Goal: Transaction & Acquisition: Purchase product/service

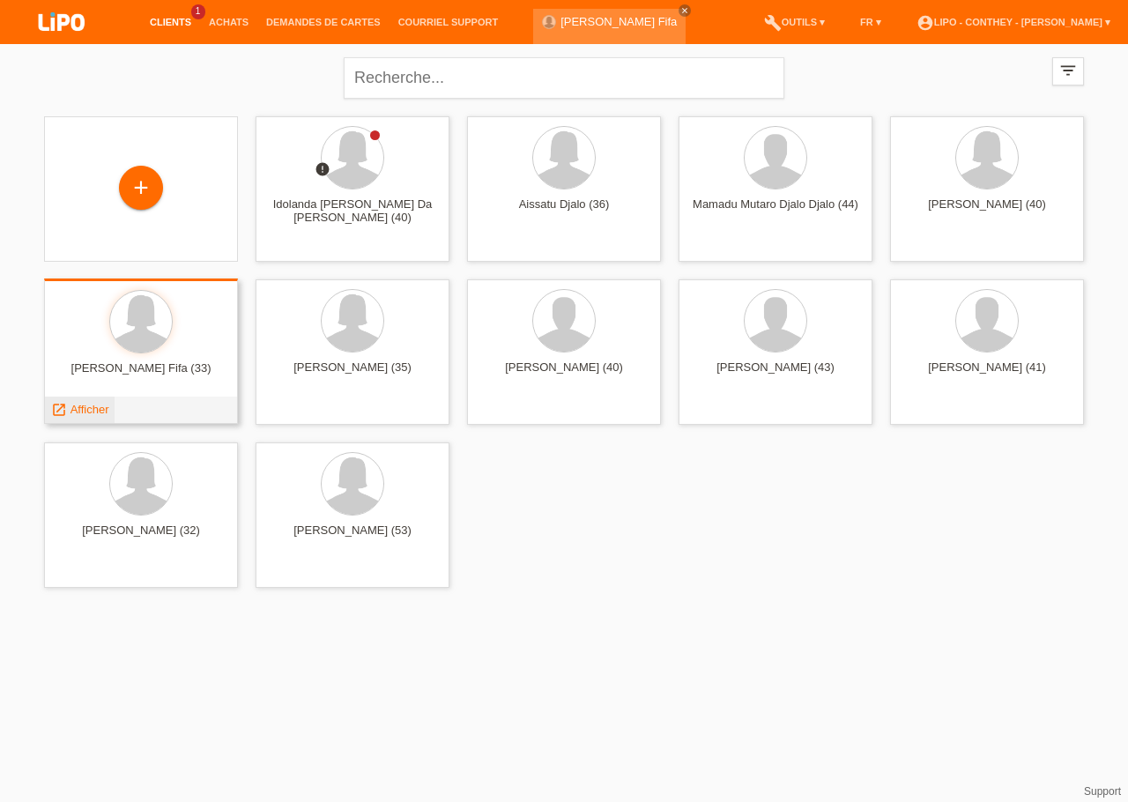
click at [81, 408] on span "Afficher" at bounding box center [90, 409] width 39 height 13
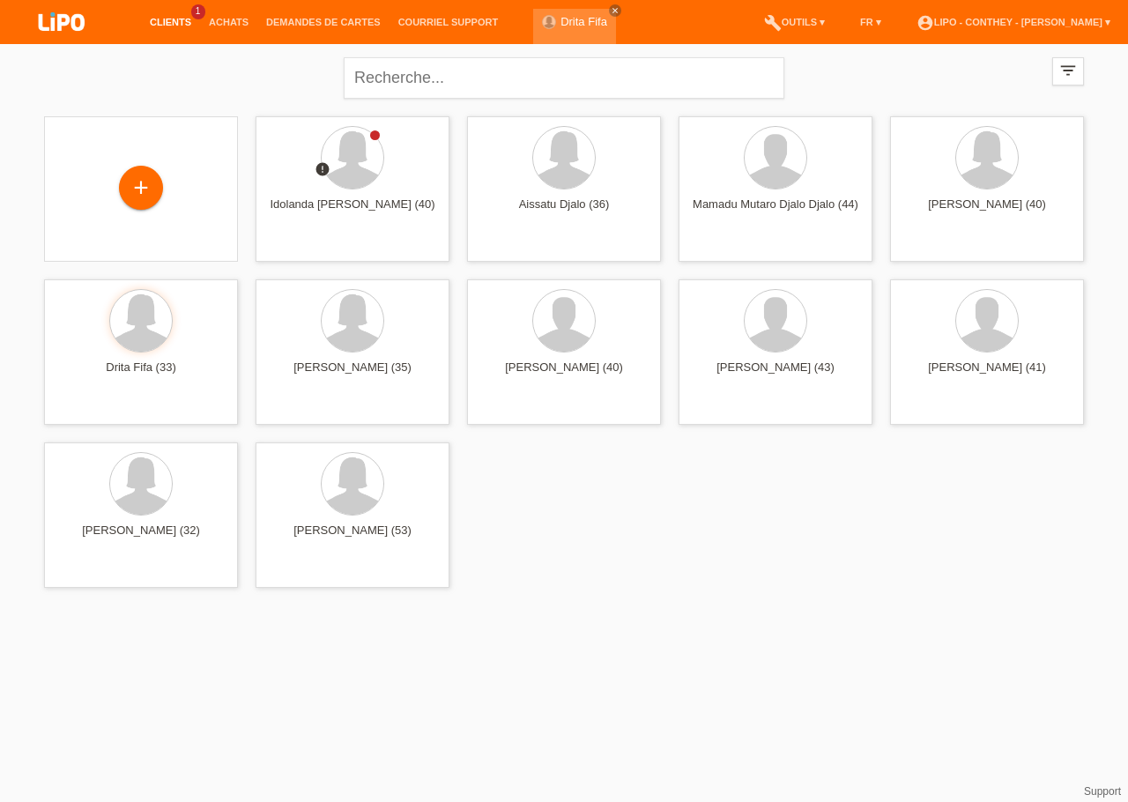
click at [587, 8] on div "Drita Fifa close" at bounding box center [579, 22] width 92 height 44
click at [611, 12] on icon "close" at bounding box center [615, 10] width 9 height 9
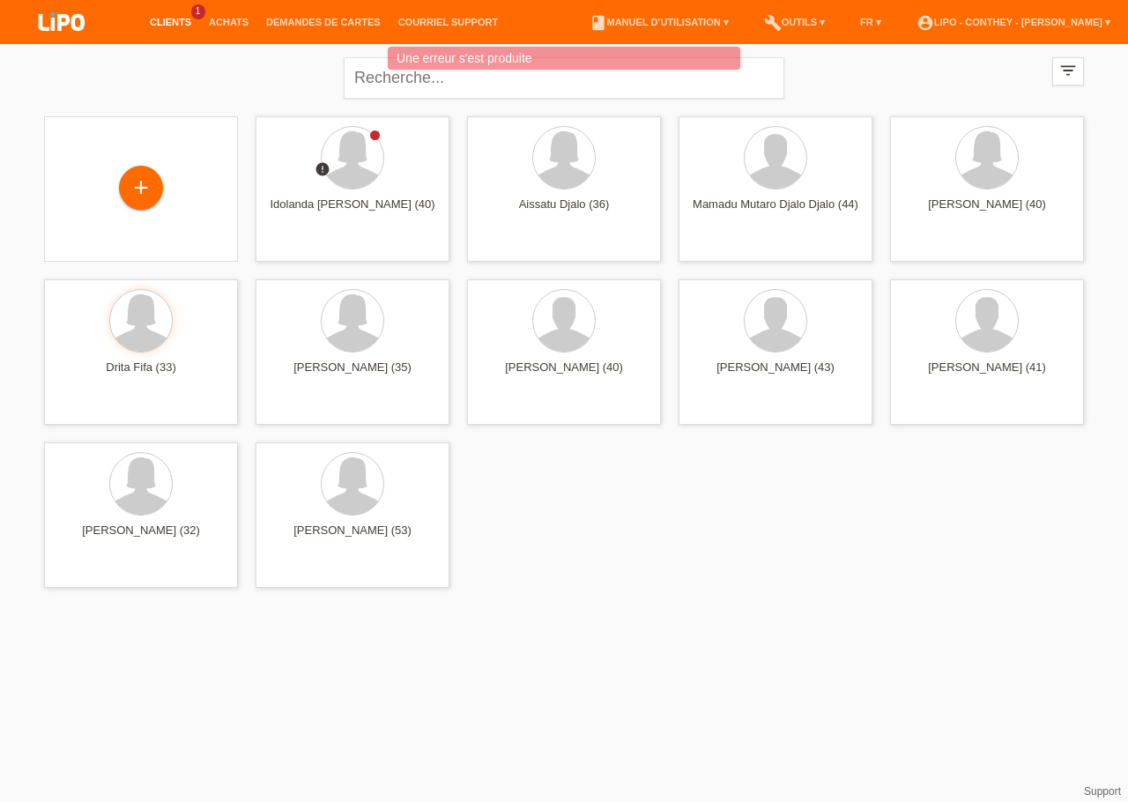
click at [244, 60] on div "Une erreur s'est produite" at bounding box center [564, 60] width 677 height 27
click at [1098, 21] on link "account_circle LIPO - Conthey - [PERSON_NAME] ▾" at bounding box center [1014, 22] width 212 height 11
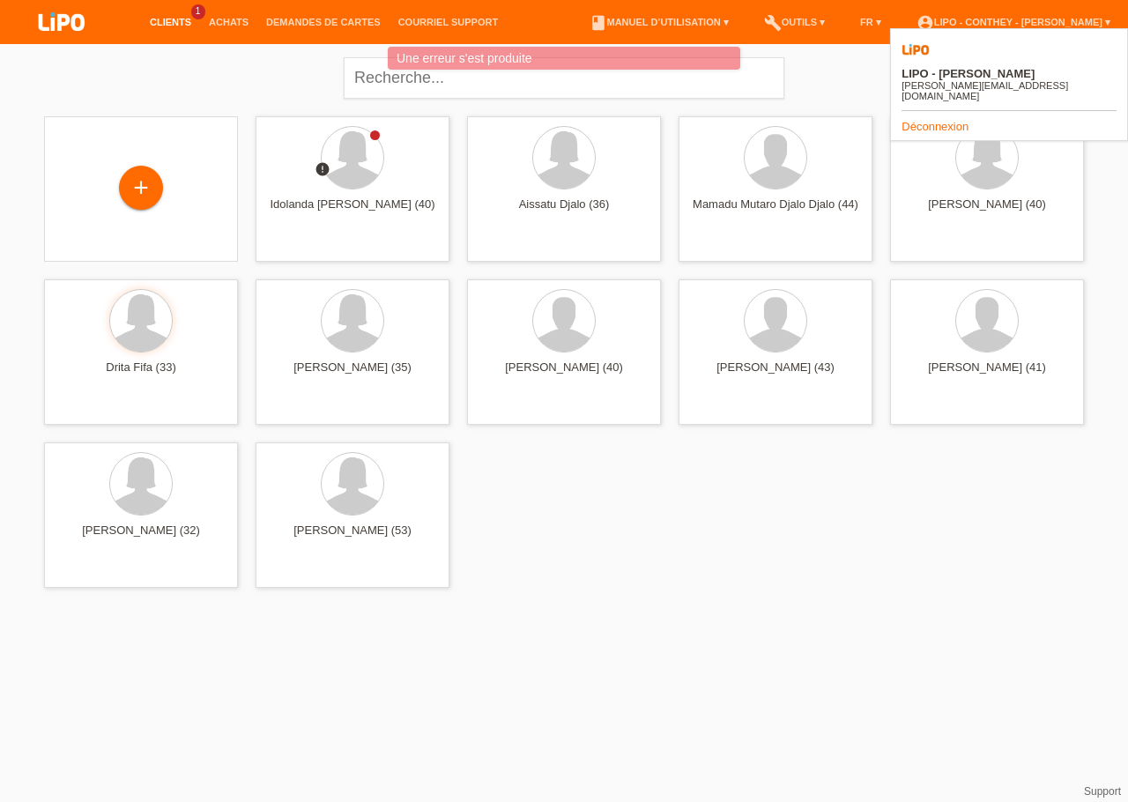
click at [923, 120] on link "Déconnexion" at bounding box center [935, 126] width 67 height 13
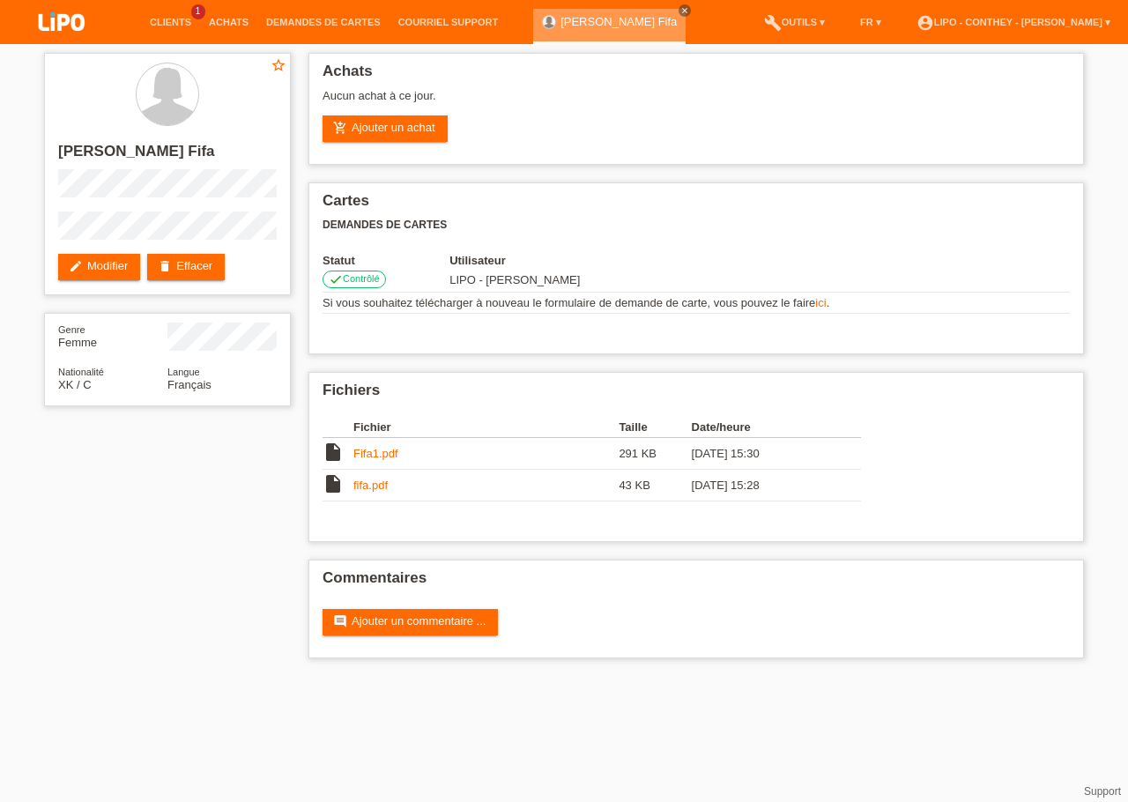
click at [569, 21] on link "Drita Fifa" at bounding box center [619, 21] width 116 height 13
click at [426, 129] on link "add_shopping_cart Ajouter un achat" at bounding box center [385, 128] width 125 height 26
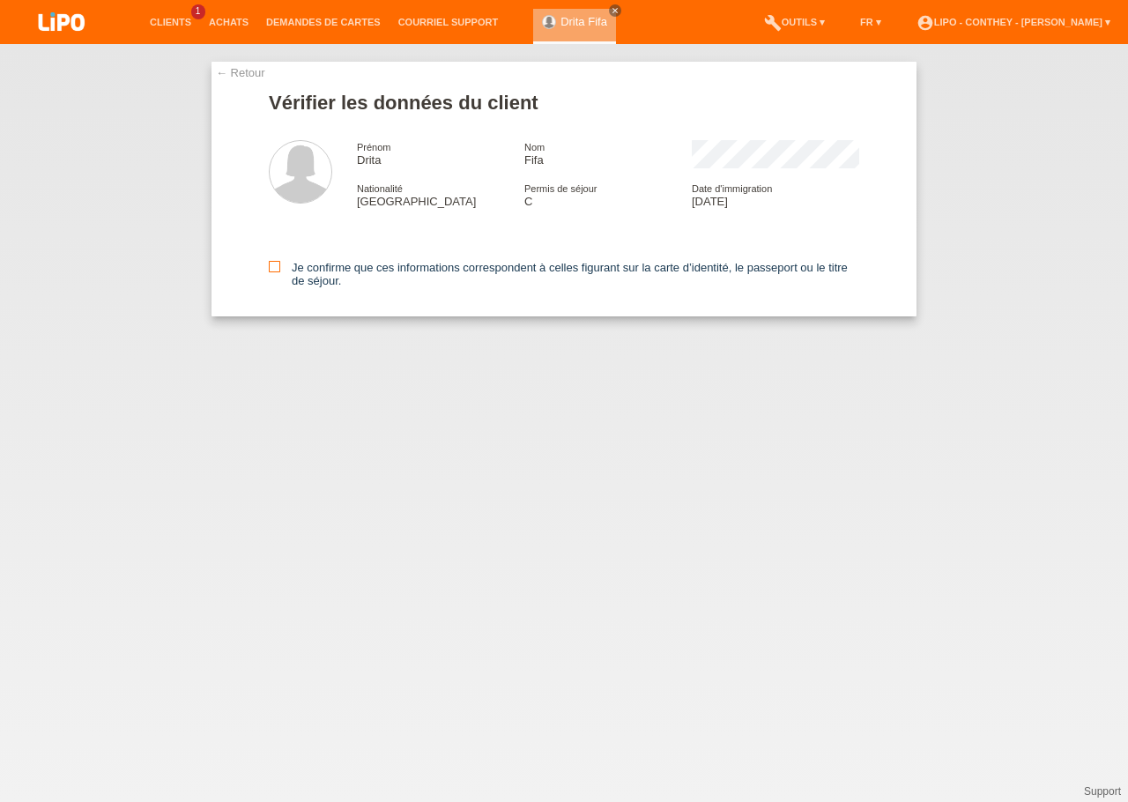
click at [271, 266] on icon at bounding box center [274, 266] width 11 height 11
click at [271, 266] on input "Je confirme que ces informations correspondent à celles figurant sur la carte d…" at bounding box center [274, 266] width 11 height 11
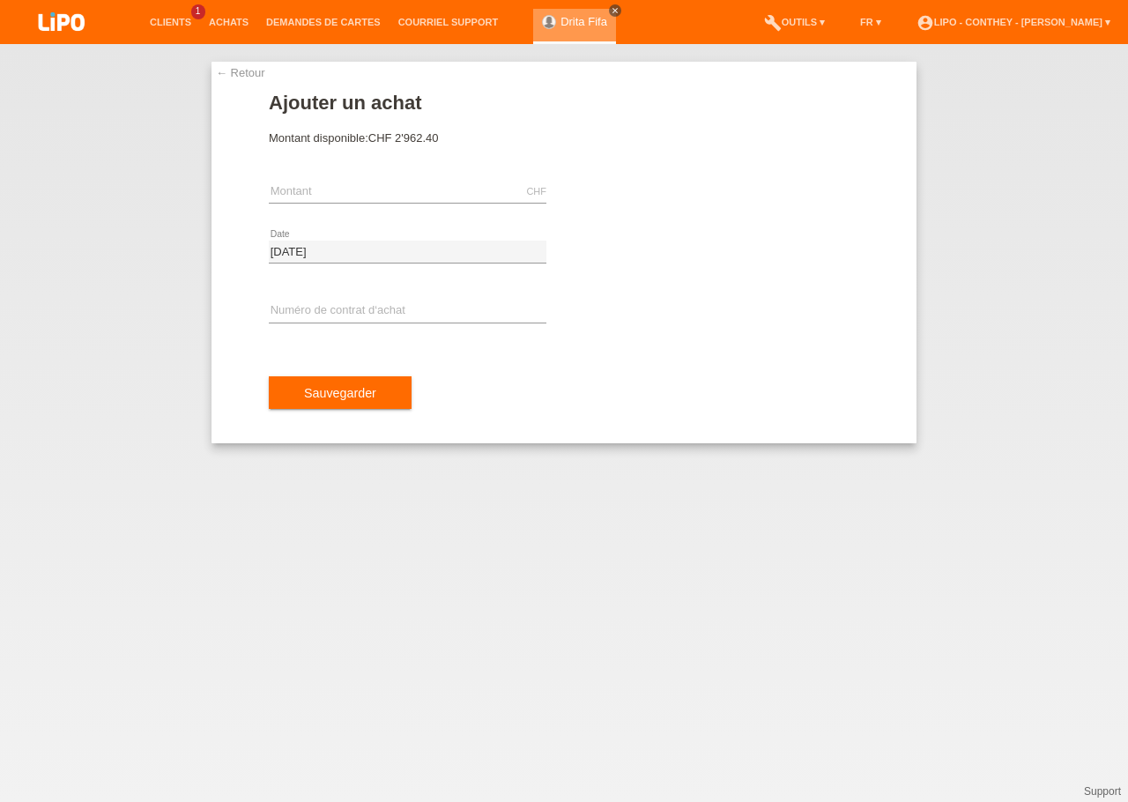
click at [611, 9] on icon "close" at bounding box center [615, 10] width 9 height 9
click at [31, 271] on div "← Retour Ajouter un achat Montant disponible: CHF 2'962.40 error" at bounding box center [564, 423] width 1128 height 758
click at [225, 76] on link "← Retour" at bounding box center [240, 72] width 49 height 13
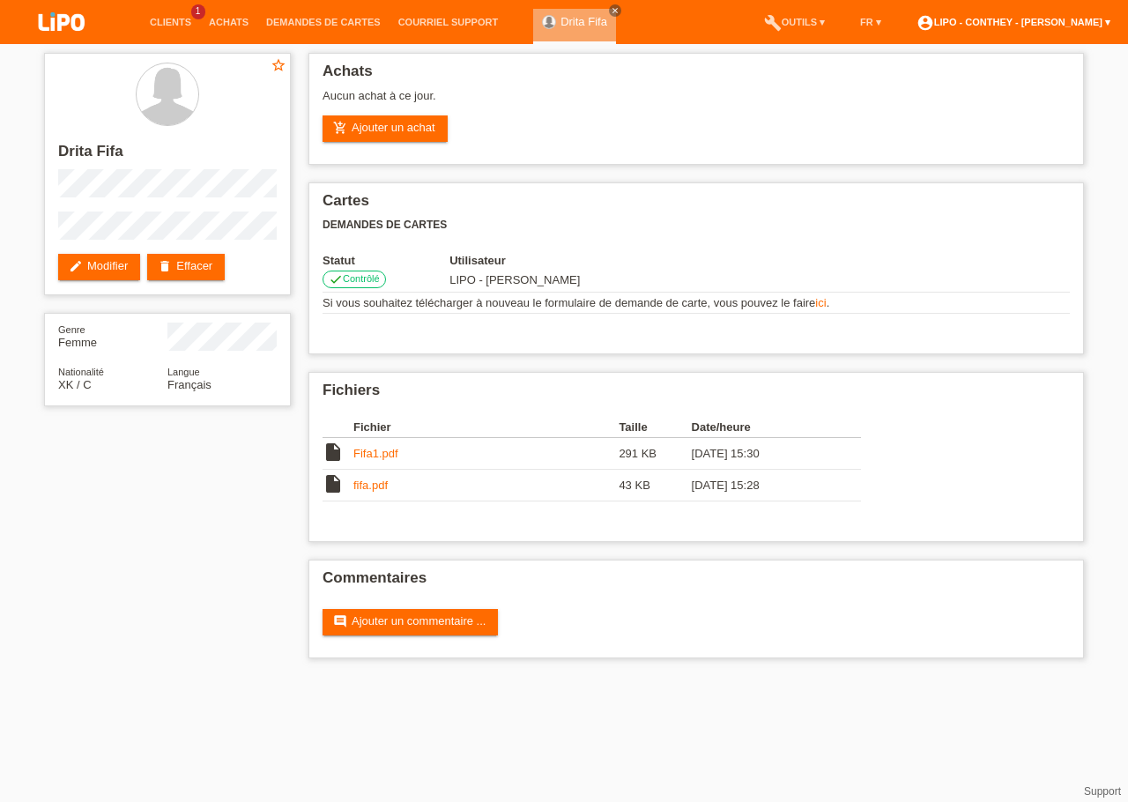
click at [1105, 22] on link "account_circle LIPO - Conthey - [PERSON_NAME] ▾" at bounding box center [1014, 22] width 212 height 11
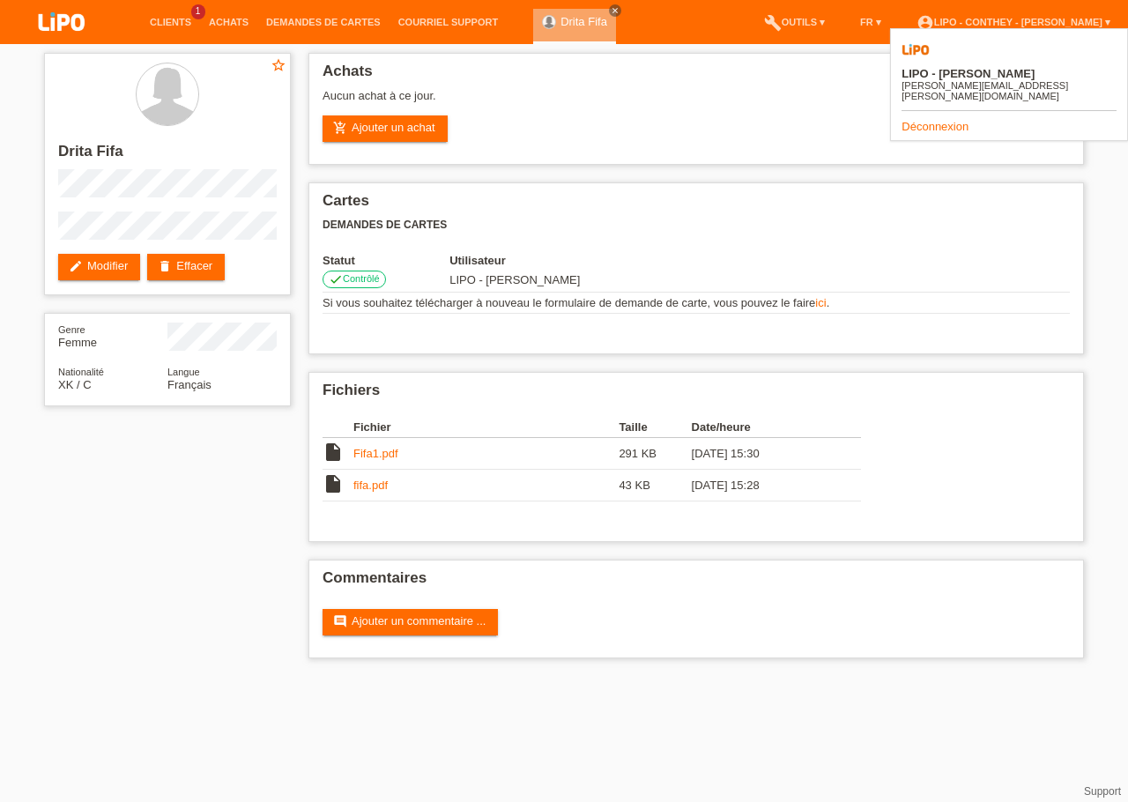
click at [946, 120] on link "Déconnexion" at bounding box center [935, 126] width 67 height 13
